Goal: Information Seeking & Learning: Get advice/opinions

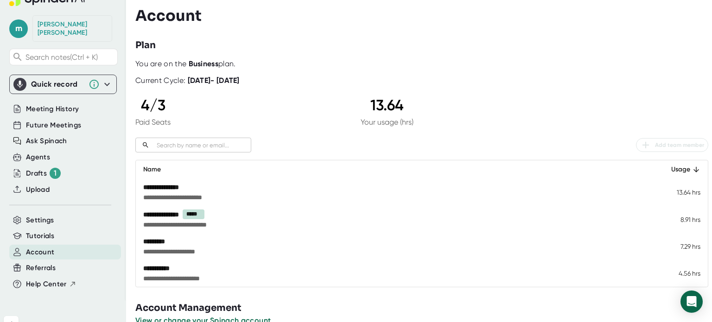
scroll to position [18, 0]
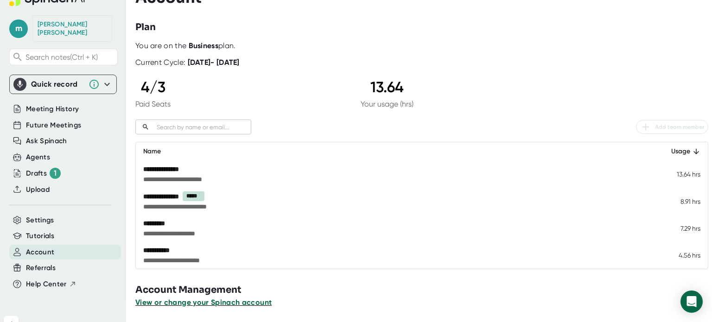
click at [214, 306] on span "View or change your Spinach account" at bounding box center [203, 302] width 136 height 9
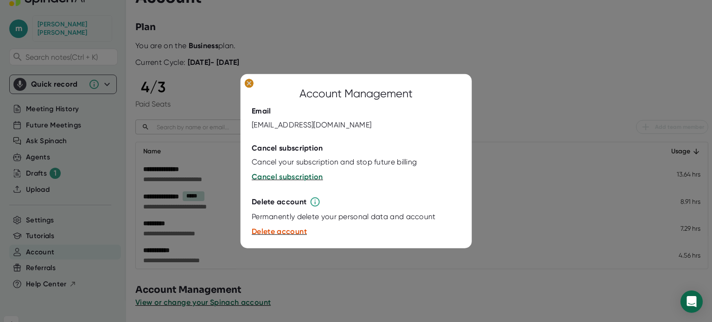
click at [251, 86] on ellipse at bounding box center [249, 82] width 9 height 9
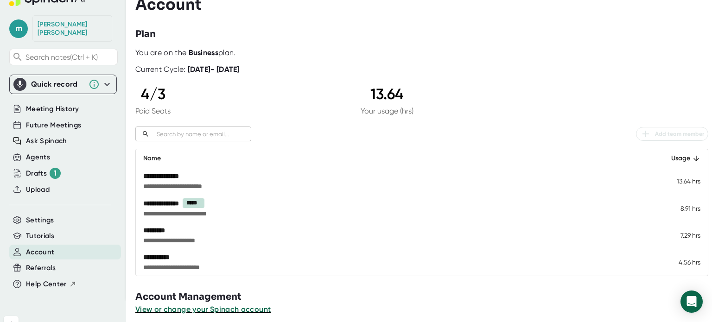
scroll to position [0, 0]
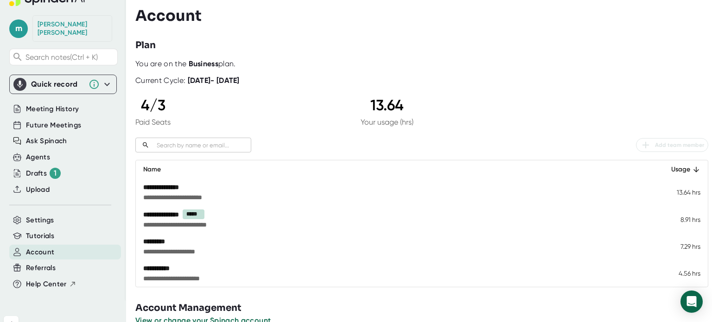
click at [171, 188] on div "**********" at bounding box center [332, 187] width 378 height 9
click at [45, 219] on div "Settings" at bounding box center [65, 220] width 112 height 15
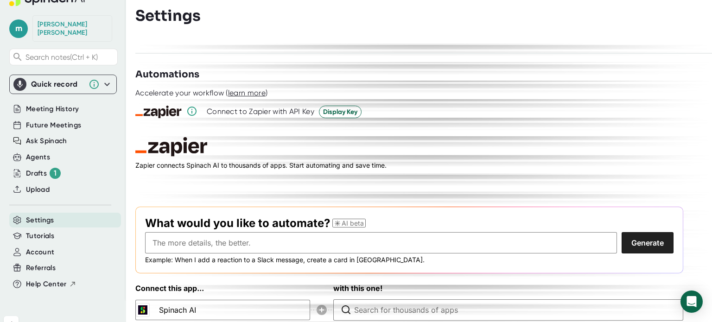
scroll to position [1269, 0]
click at [49, 104] on span "Meeting History" at bounding box center [52, 109] width 53 height 11
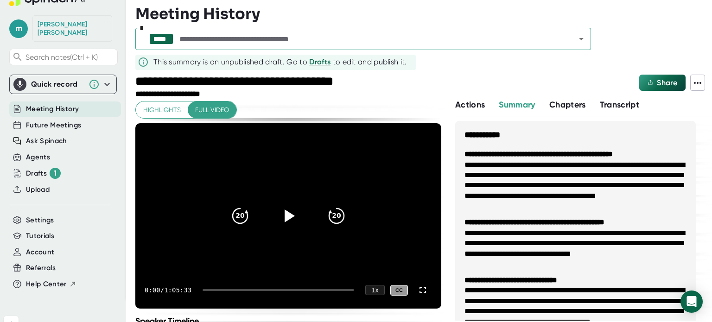
click at [200, 36] on input "text" at bounding box center [370, 38] width 384 height 13
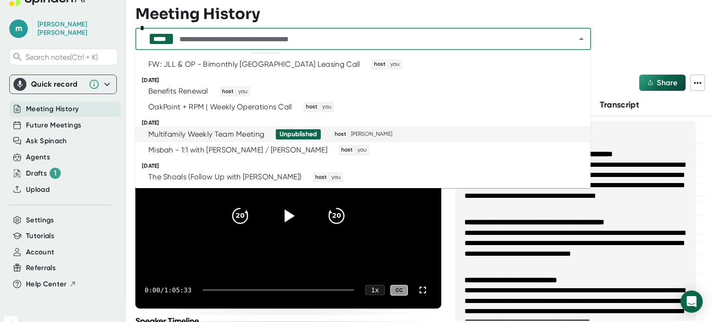
scroll to position [306, 0]
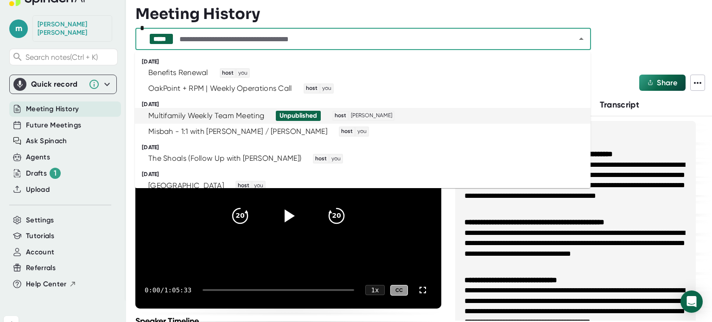
click at [247, 116] on div "Multifamily Weekly Team Meeting" at bounding box center [206, 115] width 116 height 9
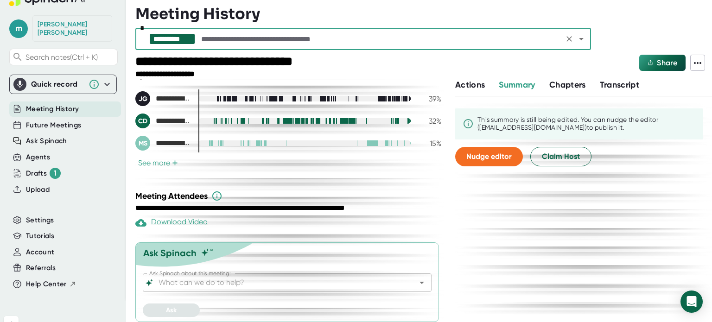
scroll to position [230, 0]
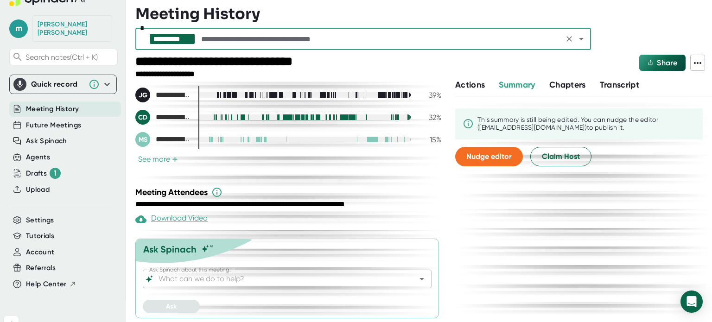
click at [239, 283] on input "Ask Spinach about this meeting:" at bounding box center [279, 279] width 245 height 13
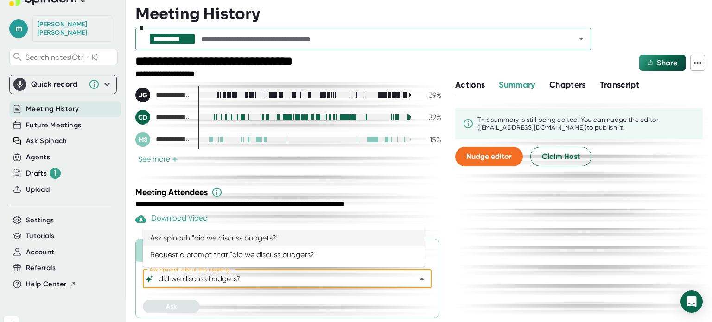
click at [211, 243] on li "Ask spinach "did we discuss budgets?"" at bounding box center [284, 238] width 282 height 17
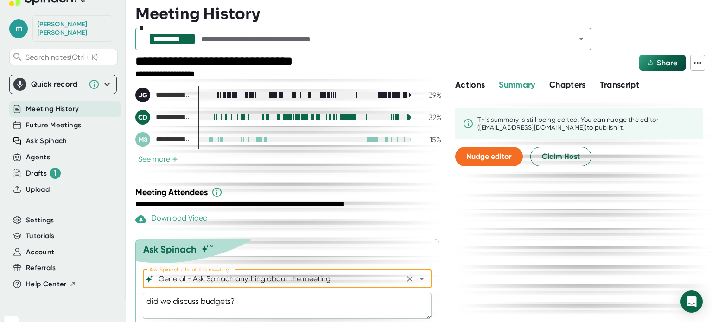
scroll to position [256, 0]
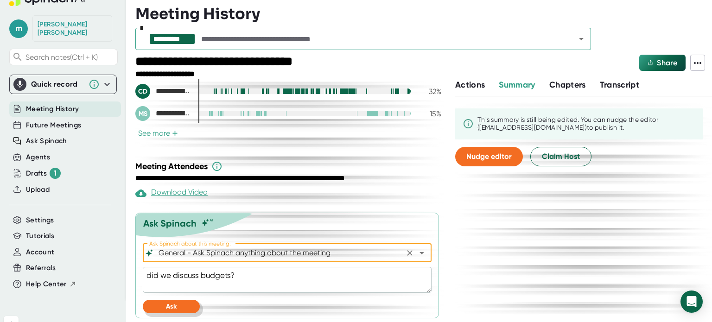
type input "General - Ask Spinach anything about the meeting"
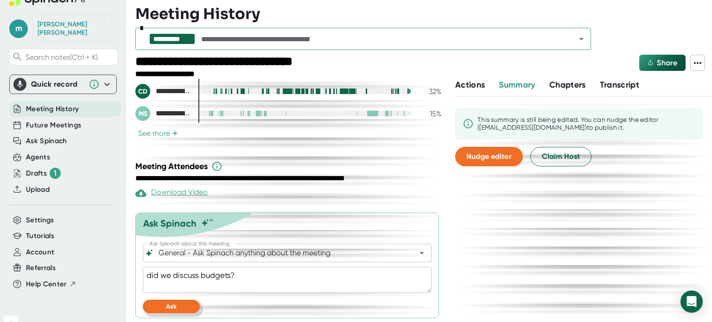
click at [177, 309] on button "Ask" at bounding box center [171, 306] width 57 height 13
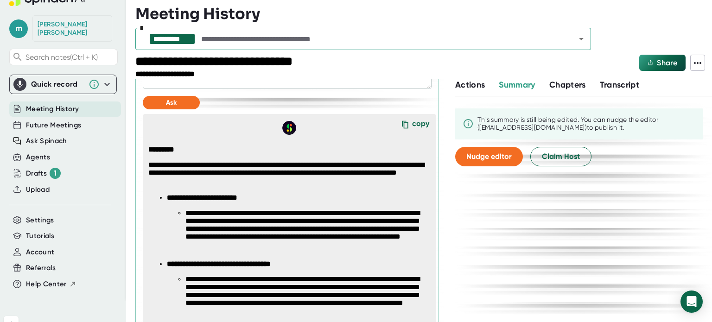
scroll to position [450, 0]
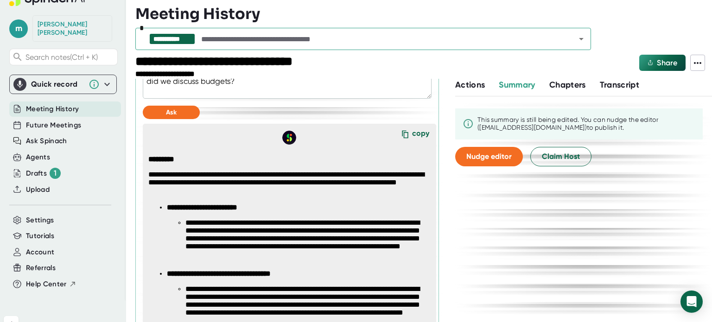
click at [625, 79] on button "Transcript" at bounding box center [620, 85] width 40 height 13
type textarea "x"
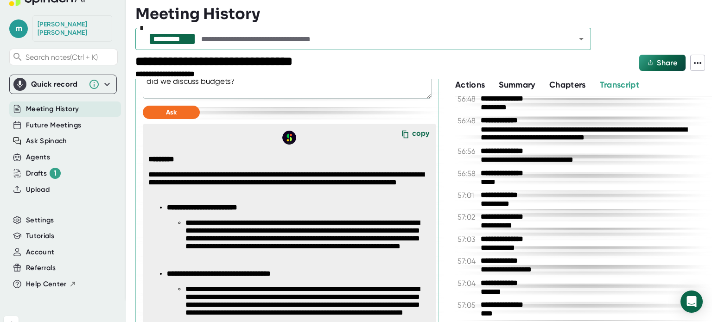
scroll to position [19184, 0]
click at [219, 44] on input "text" at bounding box center [380, 38] width 362 height 13
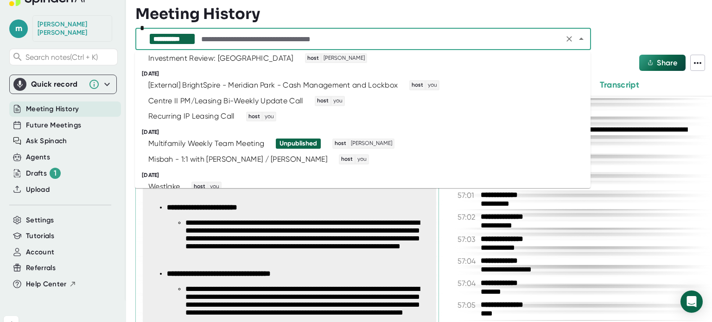
scroll to position [509, 0]
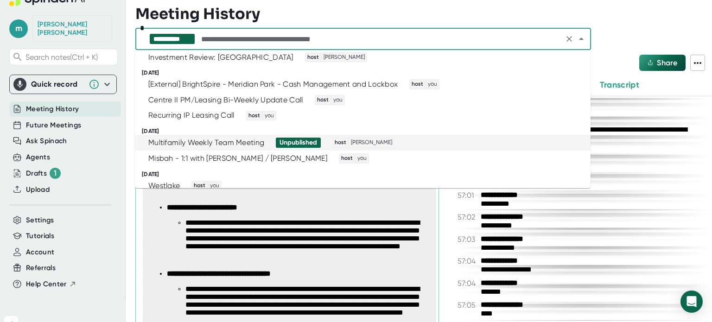
click at [212, 145] on div "Multifamily Weekly Team Meeting" at bounding box center [206, 142] width 116 height 9
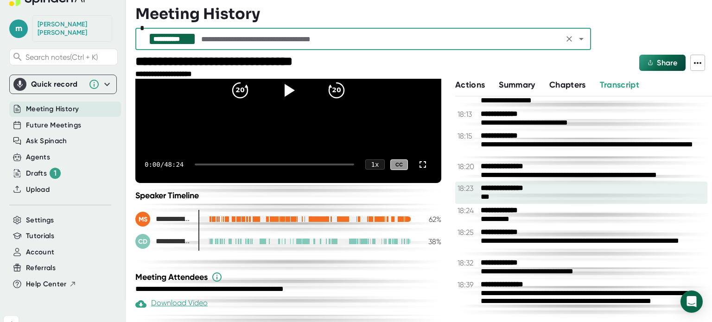
scroll to position [6221, 0]
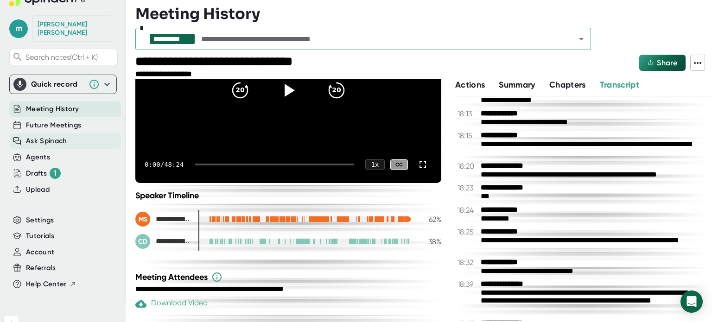
click at [61, 136] on span "Ask Spinach" at bounding box center [46, 141] width 41 height 11
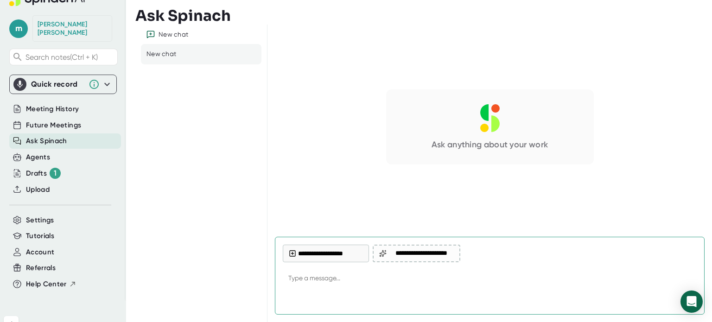
click at [205, 64] on div "New chat New chat" at bounding box center [201, 174] width 132 height 298
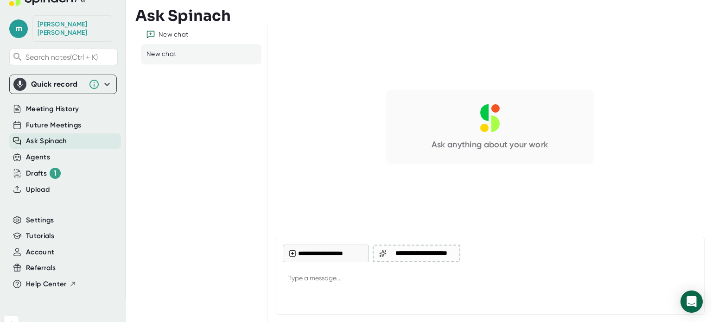
click at [205, 64] on div "New chat New chat" at bounding box center [201, 174] width 132 height 298
click at [201, 61] on div "New chat" at bounding box center [201, 54] width 121 height 20
click at [184, 56] on div "New chat" at bounding box center [201, 54] width 121 height 20
type textarea "x"
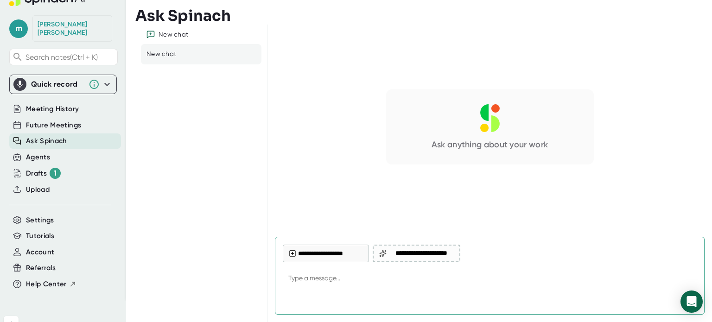
click at [305, 269] on textarea at bounding box center [490, 279] width 414 height 22
type textarea "I"
type textarea "x"
type textarea "Is"
type textarea "x"
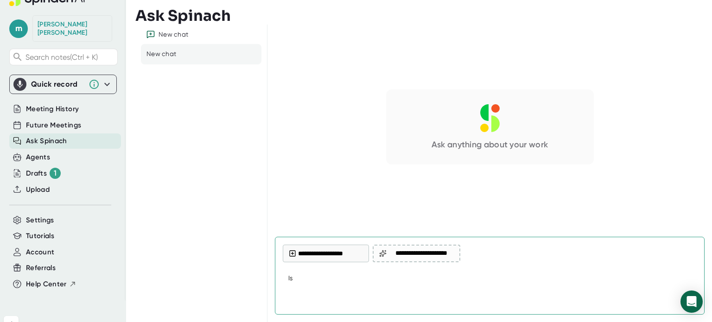
type textarea "Is"
type textarea "x"
type textarea "Is t"
type textarea "x"
type textarea "Is th"
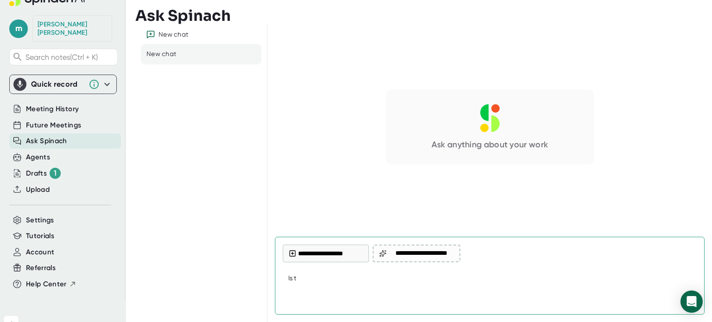
type textarea "x"
type textarea "Is the"
type textarea "x"
type textarea "Is ther"
type textarea "x"
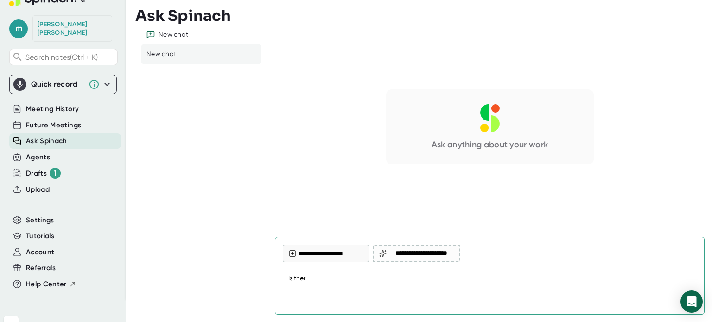
type textarea "Is there"
type textarea "x"
type textarea "Is there"
type textarea "x"
type textarea "Is there a"
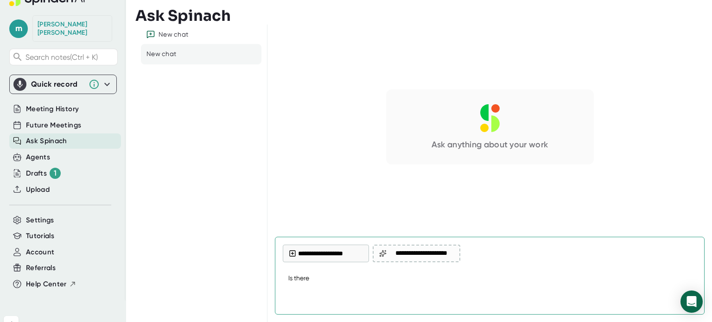
type textarea "x"
type textarea "Is there a"
type textarea "x"
type textarea "Is there a m"
type textarea "x"
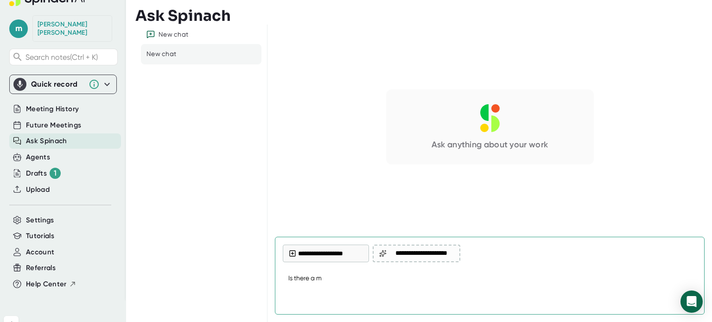
type textarea "Is there a me"
type textarea "x"
type textarea "Is there a mee"
type textarea "x"
type textarea "Is there a meet"
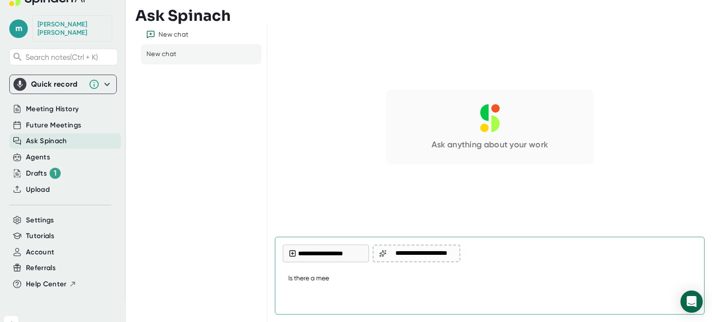
type textarea "x"
type textarea "Is there a meeti"
type textarea "x"
type textarea "Is there a meetin"
type textarea "x"
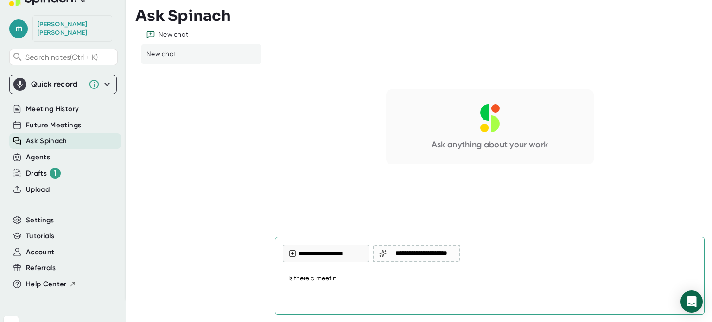
type textarea "Is there a meeting"
type textarea "x"
type textarea "Is there a meeting"
type textarea "x"
type textarea "Is there a meeting w"
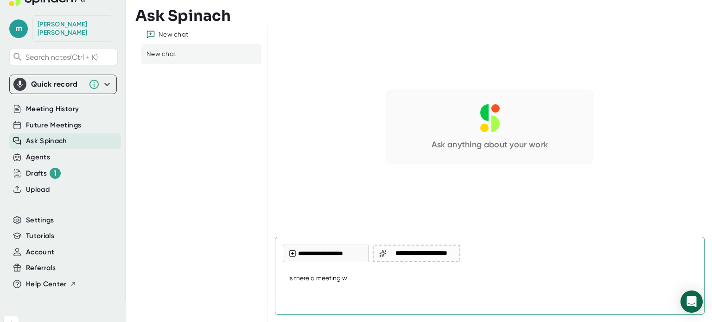
type textarea "x"
type textarea "Is there a meeting wi"
type textarea "x"
type textarea "Is there a meeting wit"
type textarea "x"
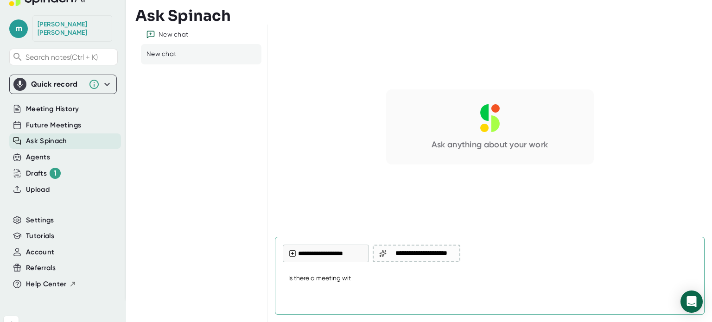
type textarea "Is there a meeting with"
type textarea "x"
type textarea "Is there a meeting with"
type textarea "x"
type textarea "Is there a meeting with J"
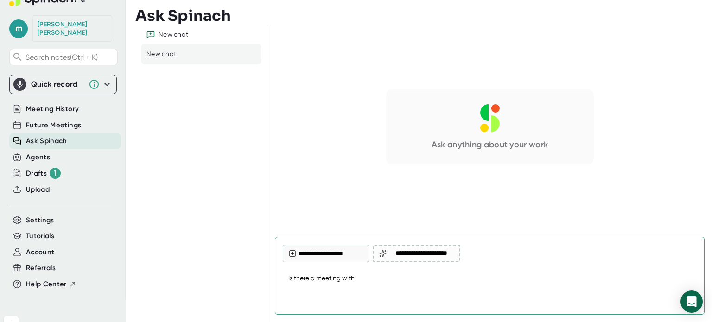
type textarea "x"
type textarea "Is there a meeting with [PERSON_NAME]"
type textarea "x"
type textarea "Is there a meeting with Jam"
type textarea "x"
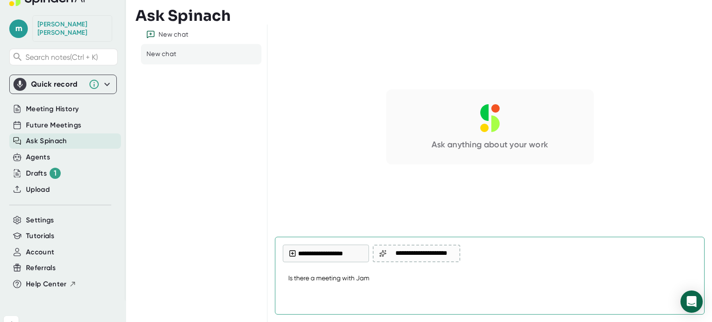
type textarea "Is there a meeting with [PERSON_NAME]"
type textarea "x"
type textarea "Is there a meeting with [PERSON_NAME]"
type textarea "x"
type textarea "Is there a meeting with [PERSON_NAME]"
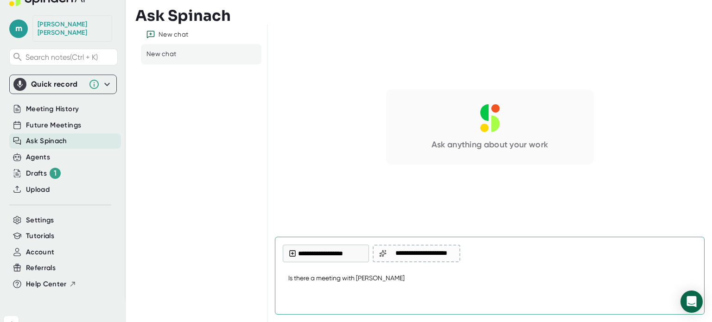
type textarea "x"
type textarea "Is there a meeting with [PERSON_NAME]"
type textarea "x"
type textarea "Is there a meeting with [PERSON_NAME]"
type textarea "x"
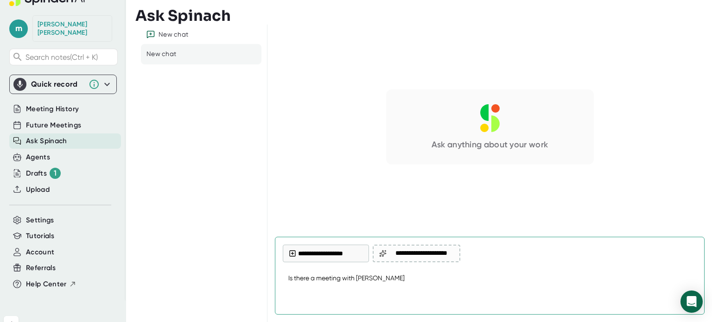
type textarea "Is there a meeting with [PERSON_NAME]"
type textarea "x"
type textarea "Is there a meeting with [PERSON_NAME]"
type textarea "x"
type textarea "Is there a meeting with [PERSON_NAME] where"
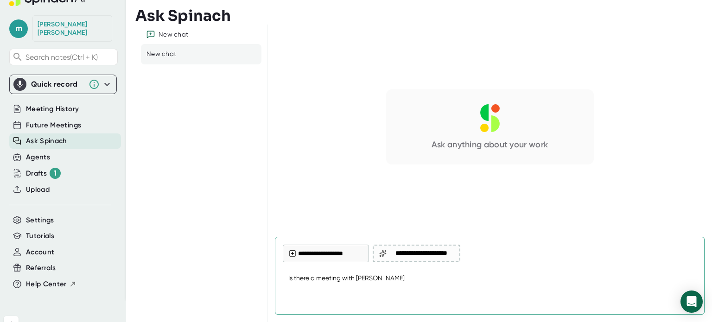
type textarea "x"
type textarea "Is there a meeting with [PERSON_NAME] where"
type textarea "x"
type textarea "Is there a meeting with [PERSON_NAME] where w"
type textarea "x"
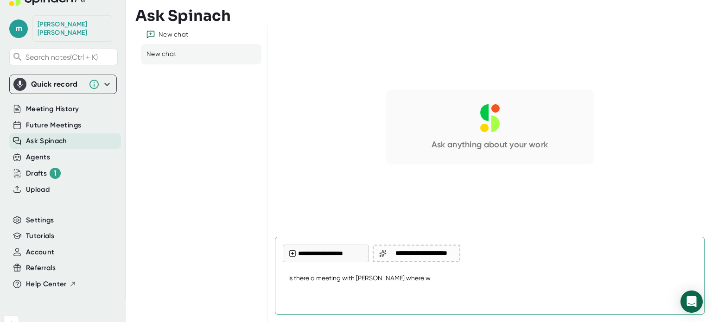
type textarea "Is there a meeting with [PERSON_NAME] where"
type textarea "x"
type textarea "Is there a meeting with [PERSON_NAME] where h"
type textarea "x"
type textarea "Is there a meeting with [PERSON_NAME] where he"
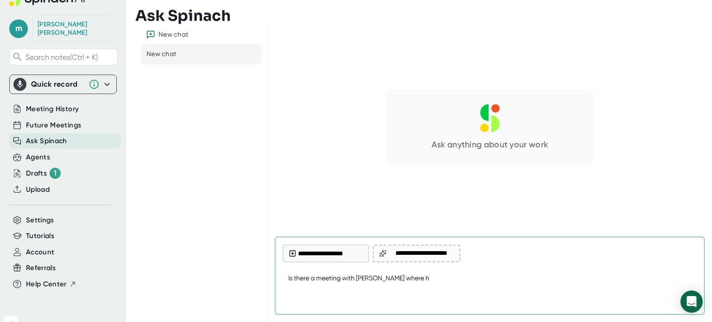
type textarea "x"
type textarea "Is there a meeting with [PERSON_NAME] where he"
type textarea "x"
type textarea "Is there a meeting with [PERSON_NAME] where he a"
type textarea "x"
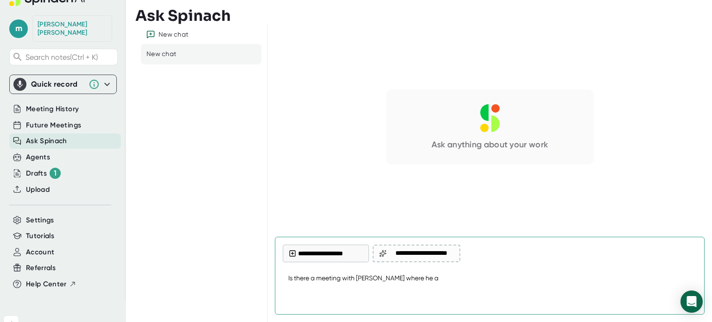
type textarea "Is there a meeting with [PERSON_NAME] where he an"
type textarea "x"
type textarea "Is there a meeting with [PERSON_NAME] where he and"
type textarea "x"
type textarea "Is there a meeting with [PERSON_NAME] where he and"
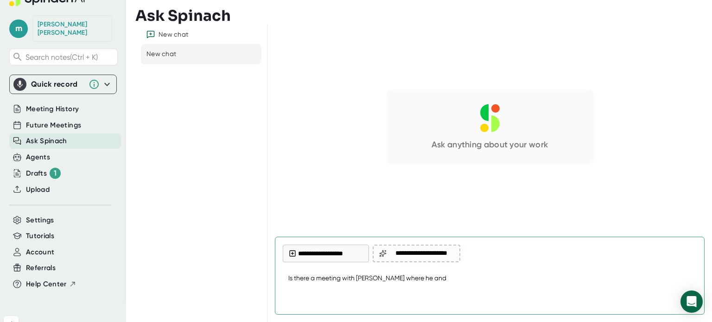
type textarea "x"
type textarea "Is there a meeting with [PERSON_NAME] where he and I"
type textarea "x"
type textarea "Is there a meeting with [PERSON_NAME] where he and I"
type textarea "x"
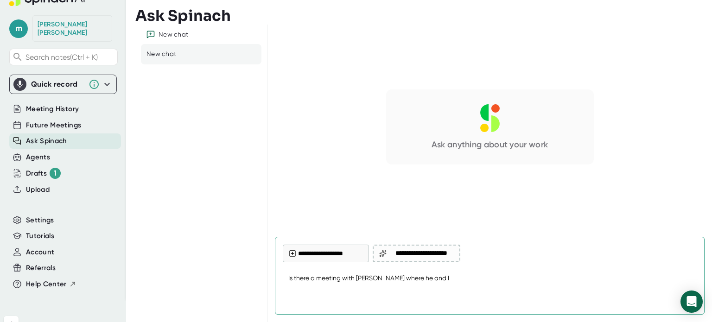
type textarea "Is there a meeting with [PERSON_NAME] where he and I s"
type textarea "x"
type textarea "Is there a meeting with [PERSON_NAME] where he and I sp"
type textarea "x"
type textarea "Is there a meeting with [PERSON_NAME] where he and I spo"
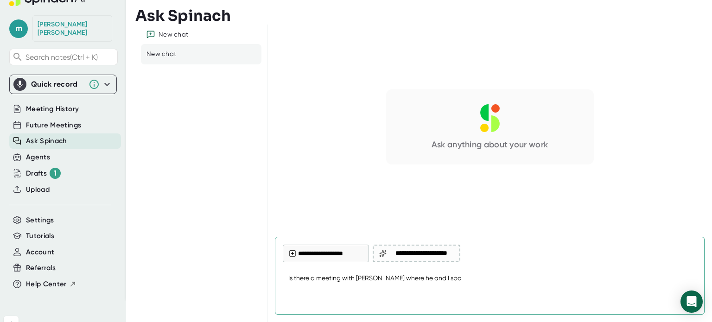
type textarea "x"
type textarea "Is there a meeting with [PERSON_NAME] where he and I spok"
type textarea "x"
type textarea "Is there a meeting with [PERSON_NAME] where he and I spoke"
type textarea "x"
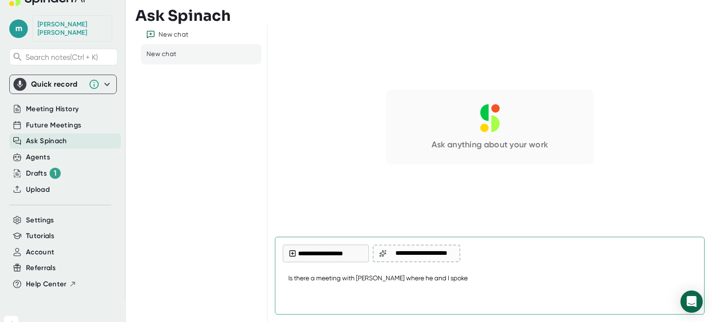
type textarea "Is there a meeting with [PERSON_NAME] where he and I spoke"
type textarea "x"
type textarea "Is there a meeting with [PERSON_NAME] where he and I spoke a"
type textarea "x"
type textarea "Is there a meeting with [PERSON_NAME] where he and I spoke ab"
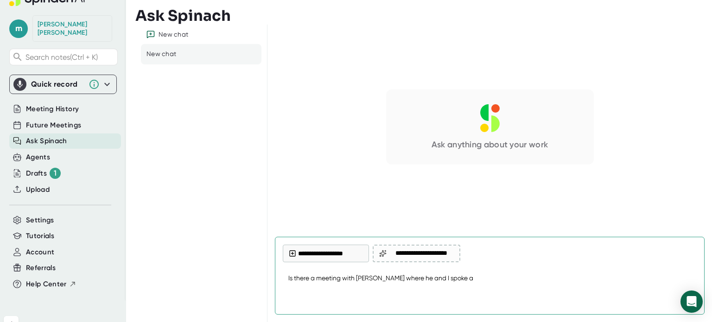
type textarea "x"
type textarea "Is there a meeting with [PERSON_NAME] where he and I spoke abo"
type textarea "x"
type textarea "Is there a meeting with [PERSON_NAME] where he and I spoke abou"
type textarea "x"
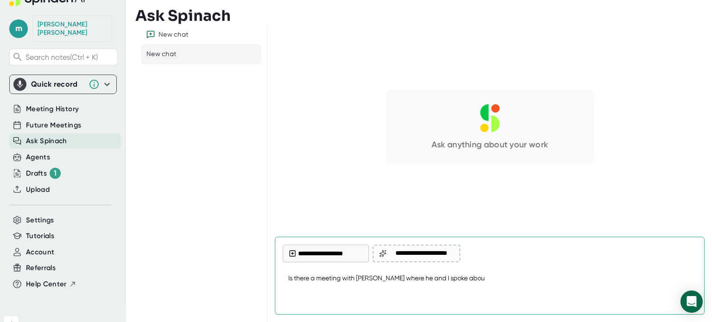
type textarea "Is there a meeting with [PERSON_NAME] where he and I spoke about"
type textarea "x"
type textarea "Is there a meeting with [PERSON_NAME] where he and I spoke about"
type textarea "x"
type textarea "Is there a meeting with [PERSON_NAME] where he and I spoke about m"
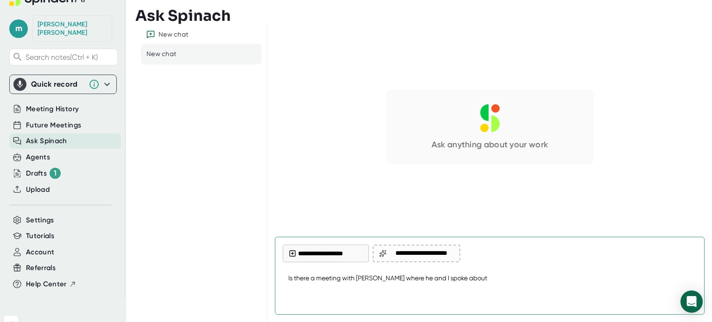
type textarea "x"
type textarea "Is there a meeting with [PERSON_NAME] where he and I spoke about mu"
type textarea "x"
type textarea "Is there a meeting with [PERSON_NAME] where he and I spoke about mul"
type textarea "x"
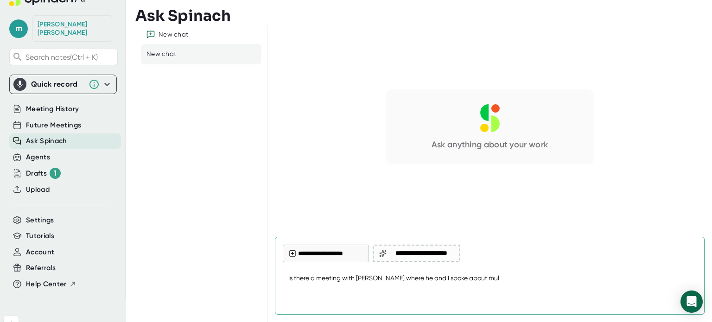
type textarea "Is there a meeting with [PERSON_NAME] where he and I spoke about mult"
type textarea "x"
type textarea "Is there a meeting with [PERSON_NAME] where he and I spoke about multi"
type textarea "x"
type textarea "Is there a meeting with [PERSON_NAME] where he and I spoke about multid"
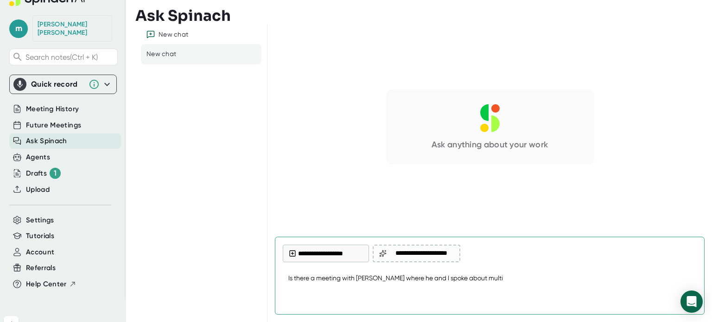
type textarea "x"
type textarea "Is there a meeting with [PERSON_NAME] where he and I spoke about multida"
type textarea "x"
type textarea "Is there a meeting with [PERSON_NAME] where he and I spoke about multid"
type textarea "x"
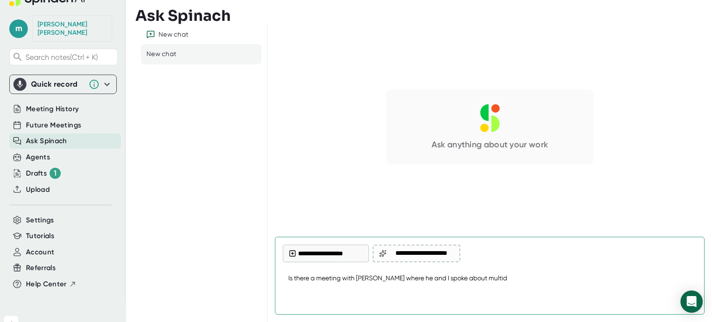
type textarea "Is there a meeting with [PERSON_NAME] where he and I spoke about multi"
type textarea "x"
type textarea "Is there a meeting with [PERSON_NAME] where he and I spoke about multif"
type textarea "x"
type textarea "Is there a meeting with [PERSON_NAME] where he and I spoke about multifa"
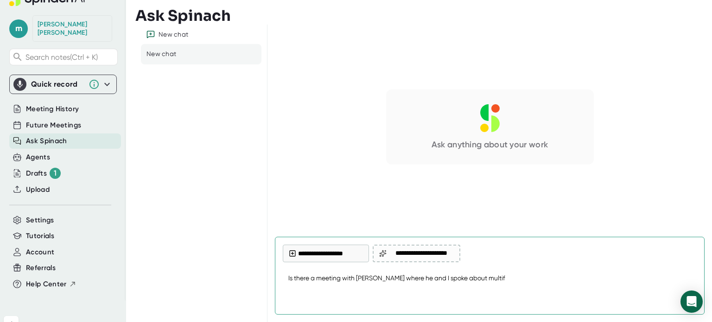
type textarea "x"
type textarea "Is there a meeting with [PERSON_NAME] where he and I spoke about multifam"
type textarea "x"
type textarea "Is there a meeting with [PERSON_NAME] where he and I spoke about multifami"
type textarea "x"
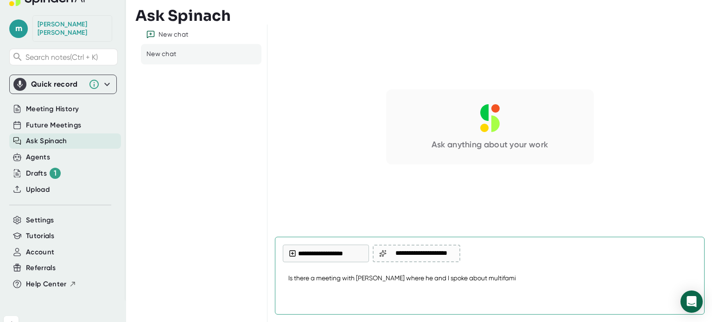
type textarea "Is there a meeting with [PERSON_NAME] where he and I spoke about multifamil"
type textarea "x"
type textarea "Is there a meeting with [PERSON_NAME] where he and I spoke about multifamily"
type textarea "x"
type textarea "Is there a meeting with [PERSON_NAME] where he and I spoke about multifamily"
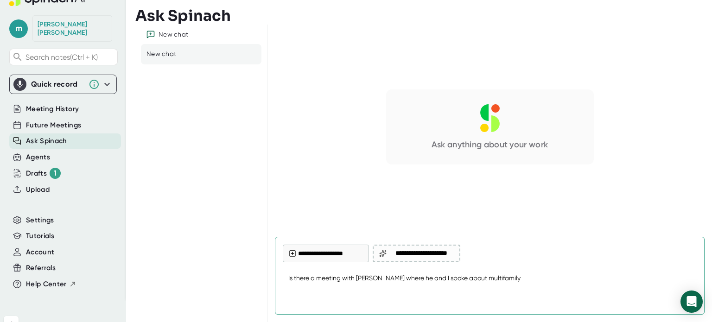
type textarea "x"
type textarea "Is there a meeting with [PERSON_NAME] where he and I spoke about multifamily b"
type textarea "x"
type textarea "Is there a meeting with [PERSON_NAME] where he and I spoke about multifamily bu"
type textarea "x"
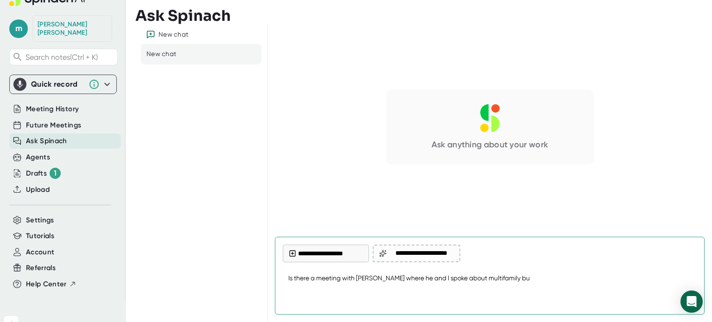
type textarea "Is there a meeting with [PERSON_NAME] where he and I spoke about multifamily bud"
type textarea "x"
type textarea "Is there a meeting with [PERSON_NAME] where he and I spoke about multifamily bu…"
type textarea "x"
type textarea "Is there a meeting with [PERSON_NAME] where he and I spoke about multifamily bu…"
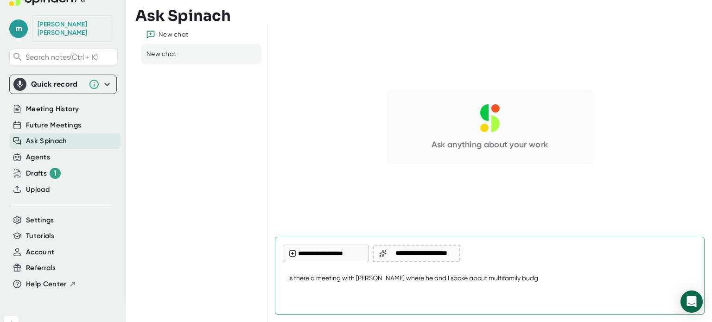
type textarea "x"
type textarea "Is there a meeting with [PERSON_NAME] where he and I spoke about multifamily bu…"
type textarea "x"
type textarea "Is there a meeting with [PERSON_NAME] where he and I spoke about multifamily bu…"
type textarea "x"
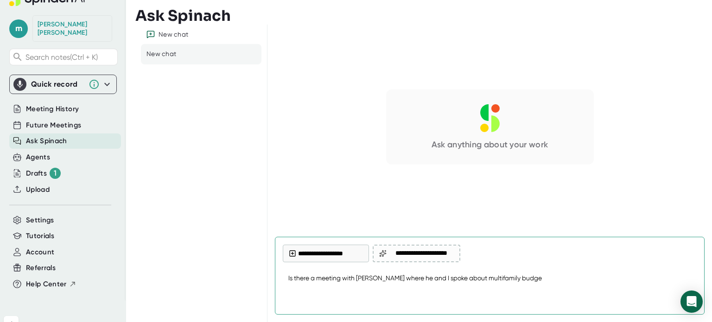
type textarea "Is there a meeting with [PERSON_NAME] where he and I spoke about multifamily bu…"
type textarea "x"
type textarea "Is there a meeting with [PERSON_NAME] where he and I spoke about multifamily bu…"
type textarea "x"
type textarea "Is there a meeting with [PERSON_NAME] where he and I spoke about multifamily bu…"
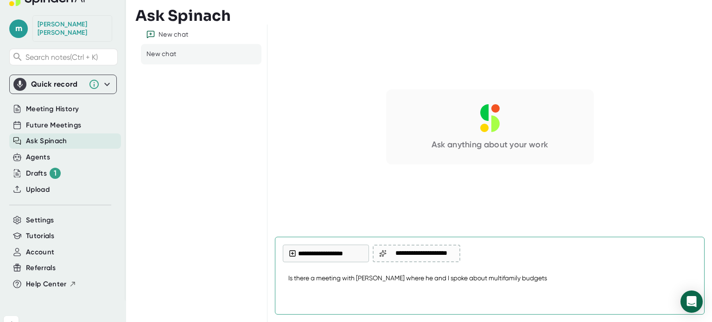
type textarea "x"
type textarea "Is there a meeting with [PERSON_NAME] where he and I spoke about multifamily bu…"
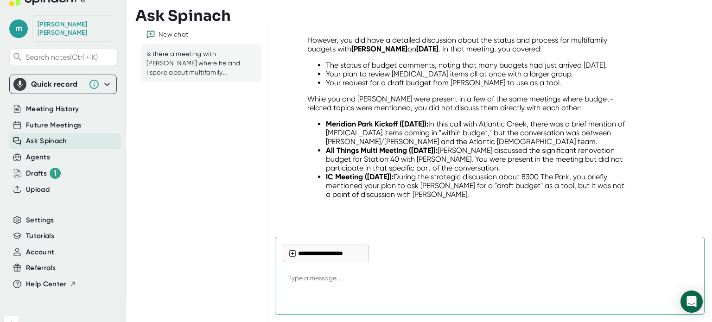
scroll to position [85, 0]
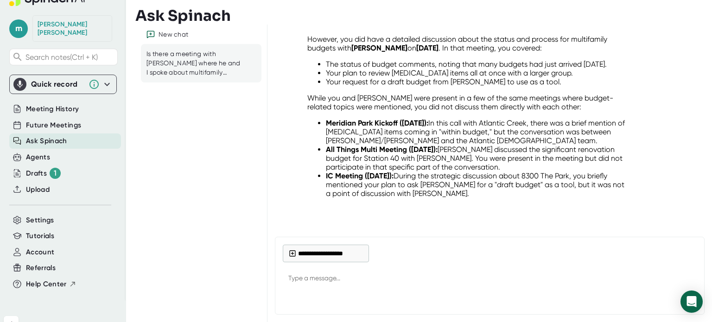
type textarea "x"
